Goal: Information Seeking & Learning: Check status

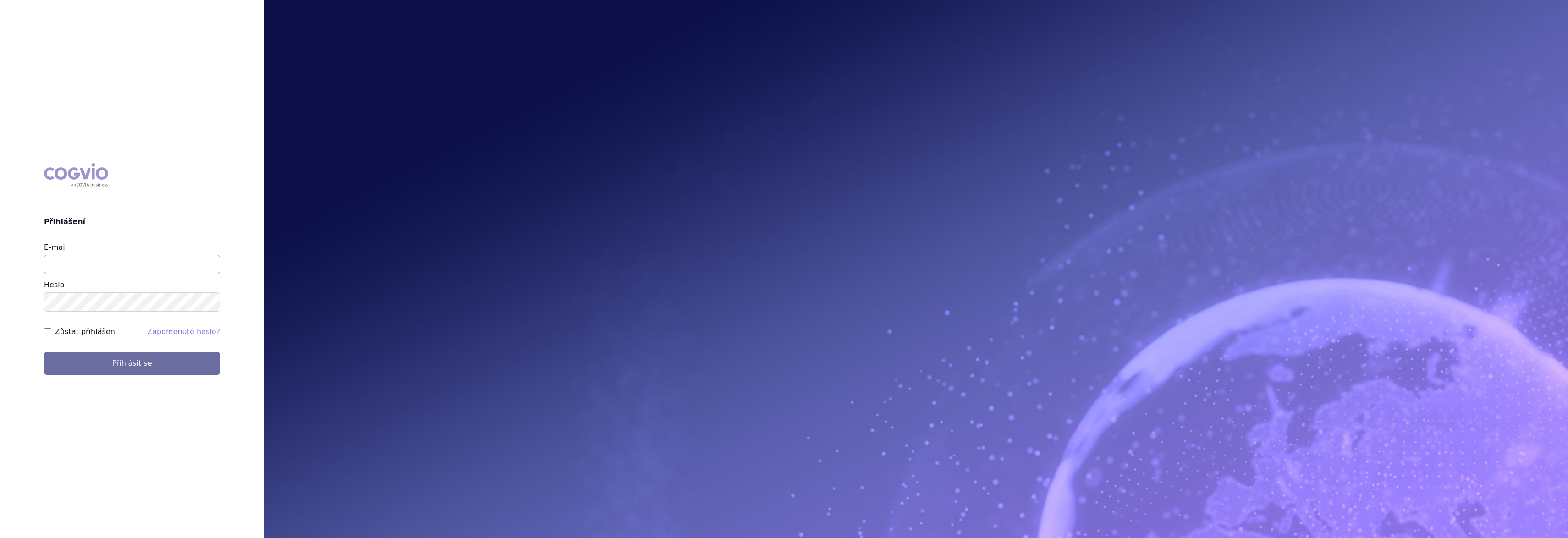
click at [126, 266] on input "E-mail" at bounding box center [132, 264] width 176 height 19
type input "gustav_sverak@accord-healthcare.com"
click at [44, 352] on button "Přihlásit se" at bounding box center [132, 363] width 176 height 23
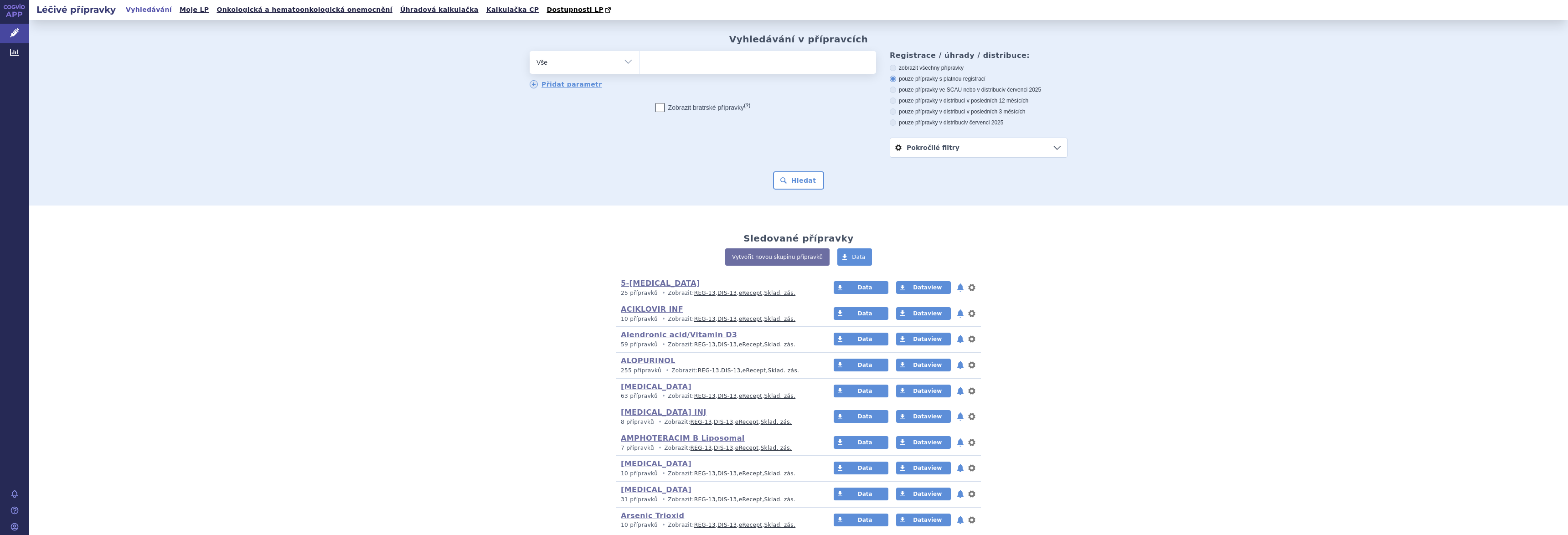
click at [622, 63] on select "Vše Přípravek/SUKL kód MAH VPOIS ATC/Aktivní látka Léková forma Síla" at bounding box center [584, 61] width 110 height 20
select select "filter-atc-group"
click at [530, 51] on select "Vše Přípravek/SUKL kód MAH VPOIS ATC/Aktivní látka Léková forma Síla" at bounding box center [584, 61] width 110 height 20
click at [661, 61] on ul at bounding box center [758, 60] width 236 height 19
click at [639, 61] on select at bounding box center [639, 62] width 1 height 23
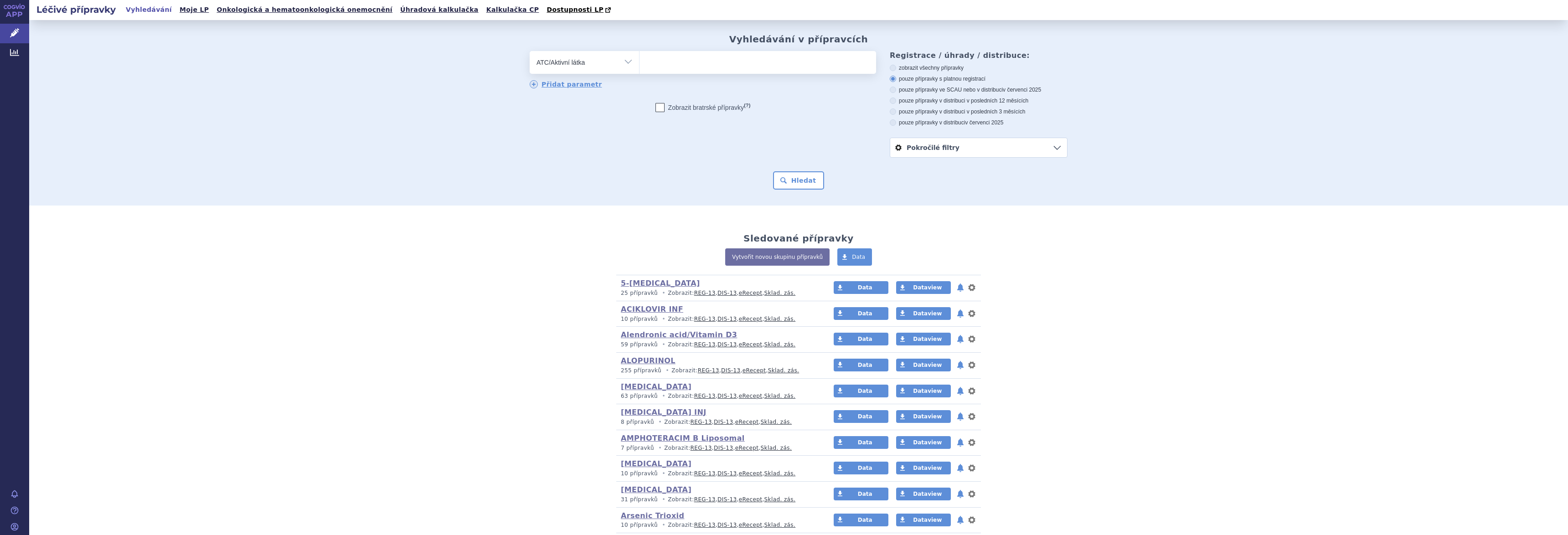
click at [624, 61] on select "Vše Přípravek/SUKL kód MAH VPOIS ATC/Aktivní látka Léková forma Síla" at bounding box center [584, 61] width 110 height 20
click at [708, 59] on ul at bounding box center [758, 60] width 236 height 19
click at [639, 59] on select at bounding box center [639, 62] width 1 height 23
type input "bendam"
select select "L01AA09"
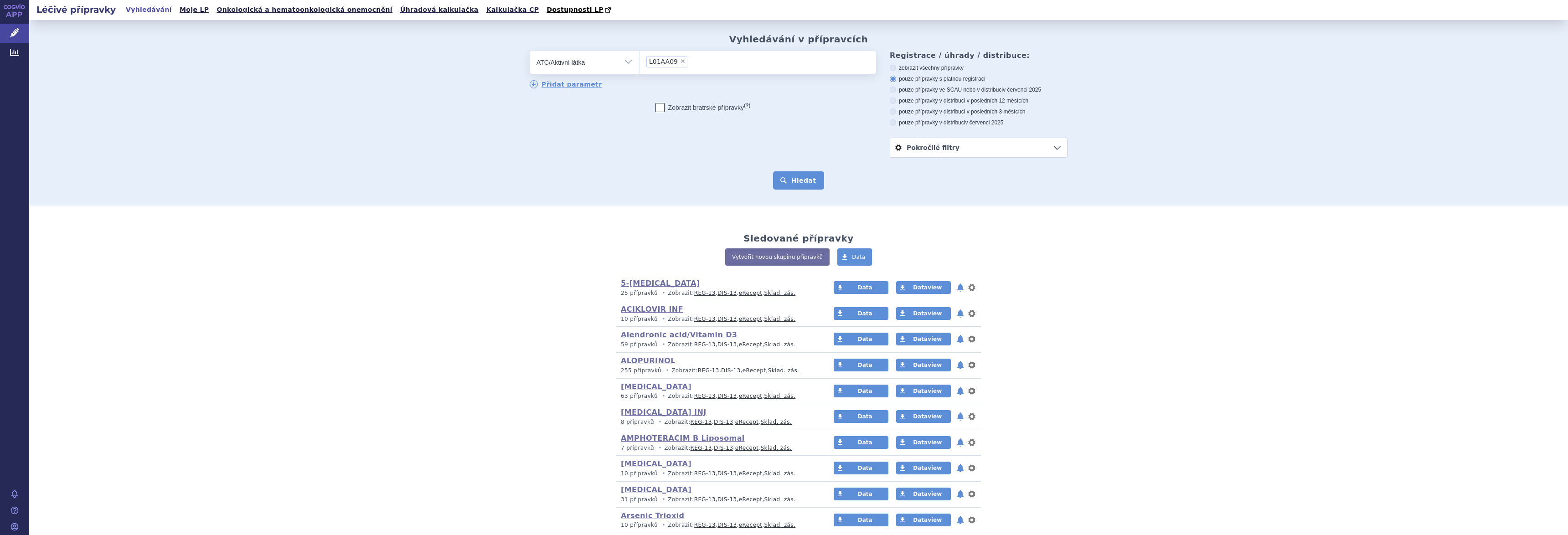
click at [799, 181] on button "Hledat" at bounding box center [799, 180] width 51 height 18
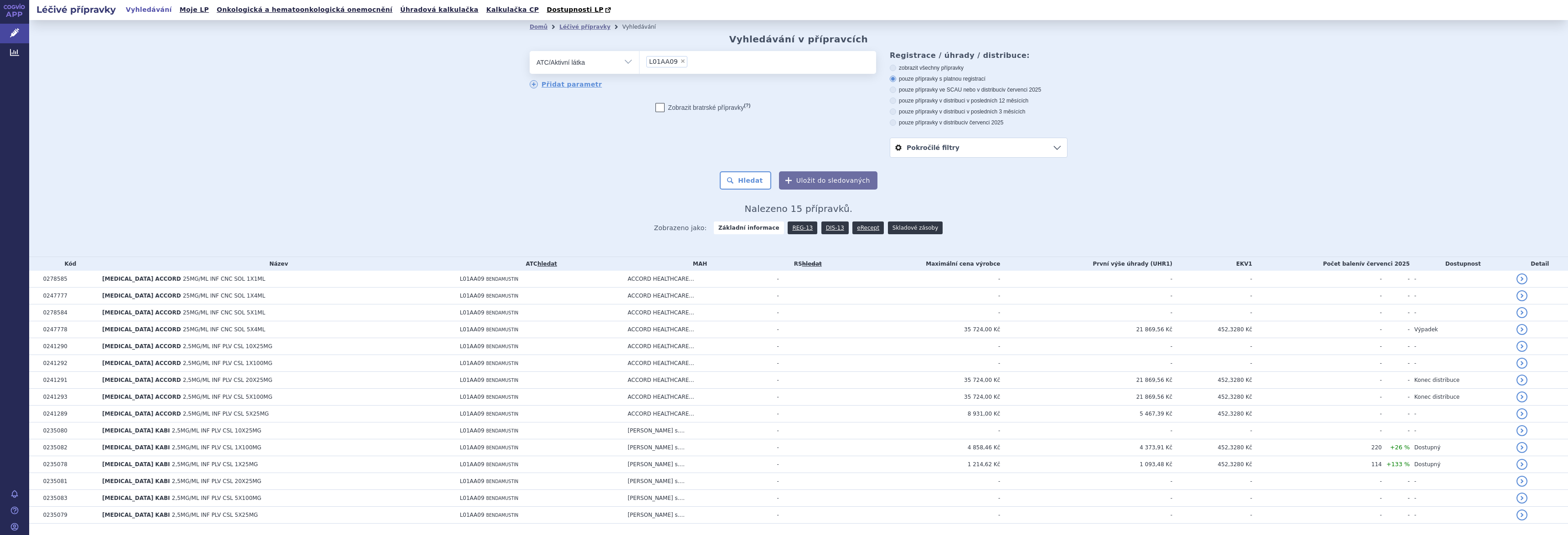
click at [896, 229] on link "Skladové zásoby" at bounding box center [916, 228] width 54 height 13
click at [680, 61] on span "×" at bounding box center [683, 61] width 6 height 6
click at [639, 61] on select "L01AA09" at bounding box center [639, 62] width 1 height 23
select select
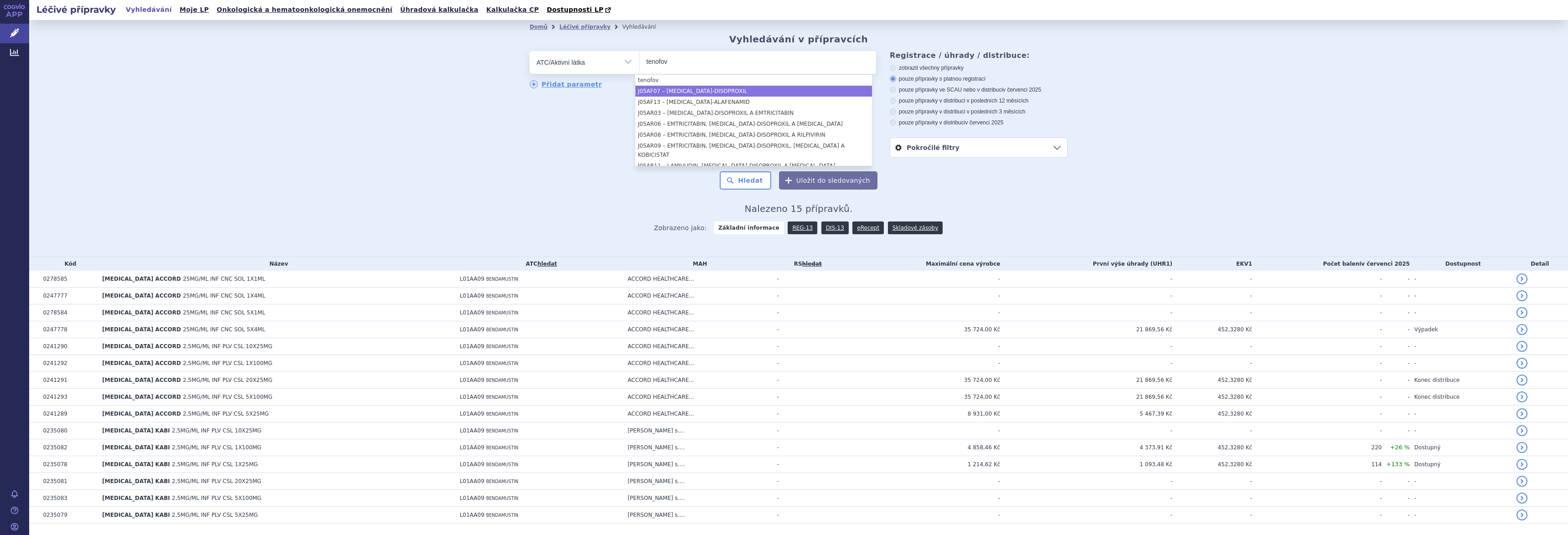
type input "tenofov"
select select "J05AF07"
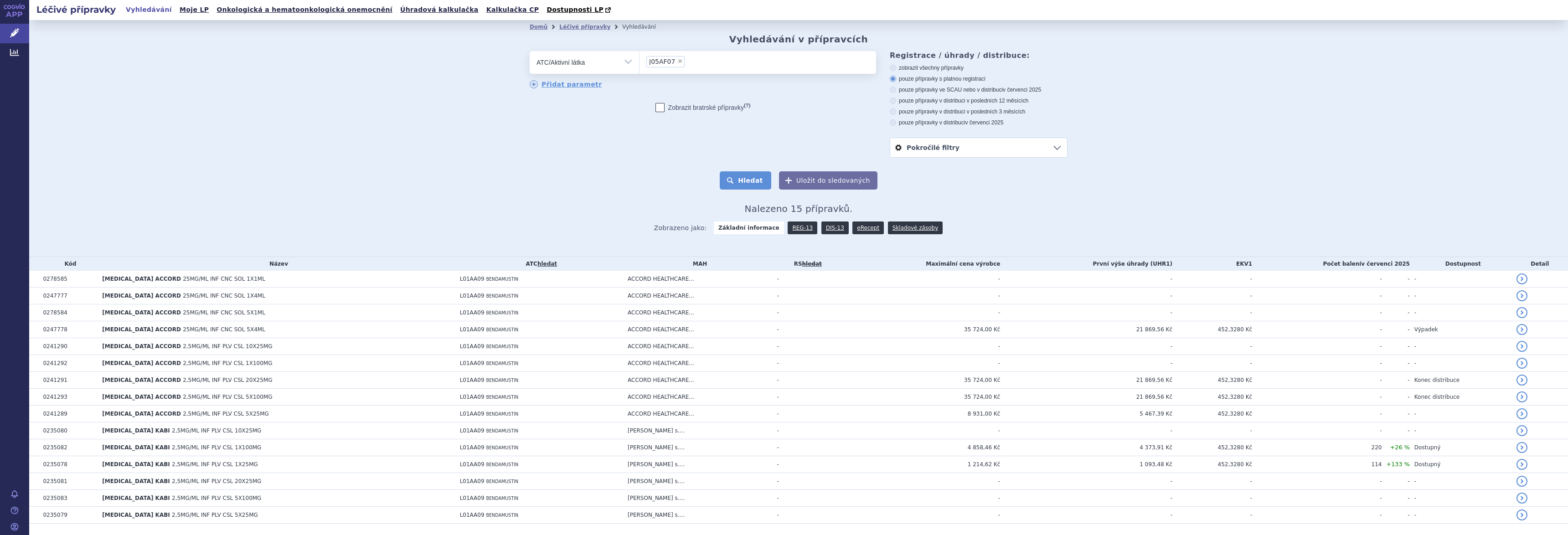
click at [742, 182] on button "Hledat" at bounding box center [745, 180] width 51 height 18
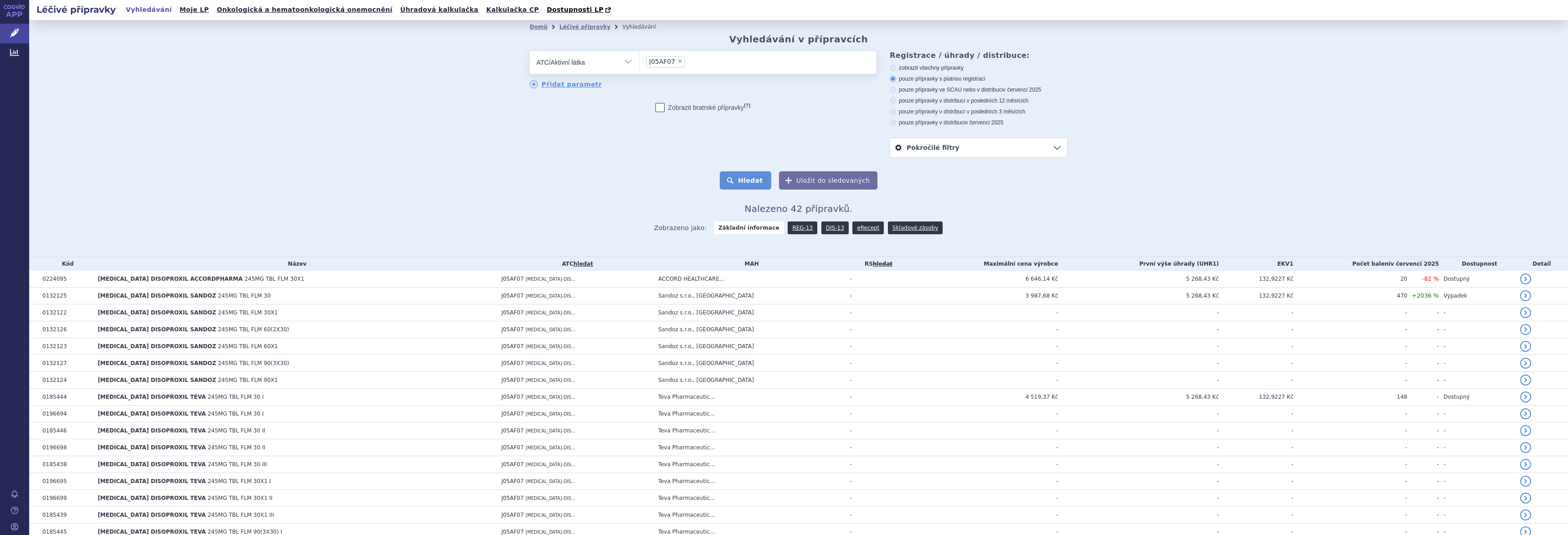
click at [745, 181] on button "Hledat" at bounding box center [745, 180] width 51 height 18
click at [895, 229] on link "Skladové zásoby" at bounding box center [916, 228] width 54 height 13
